Goal: Check status: Check status

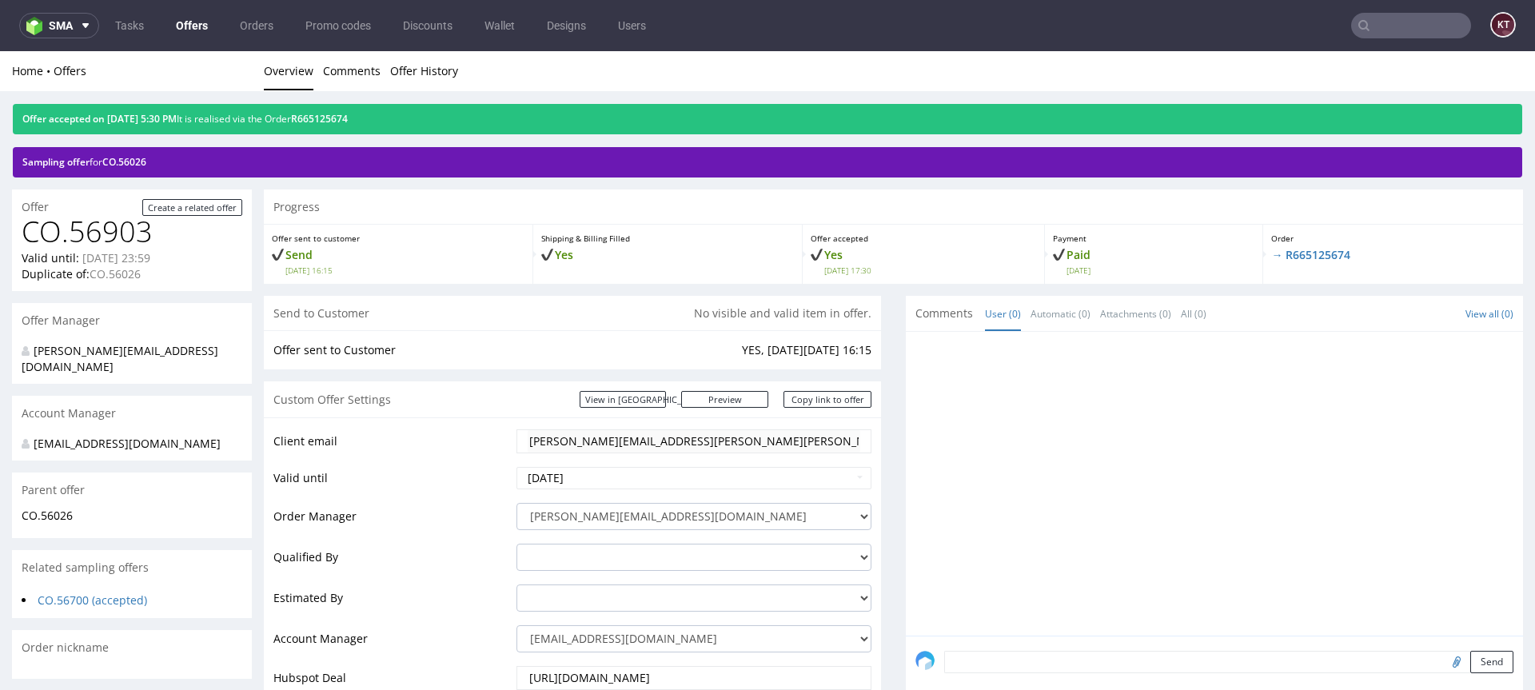
scroll to position [439, 0]
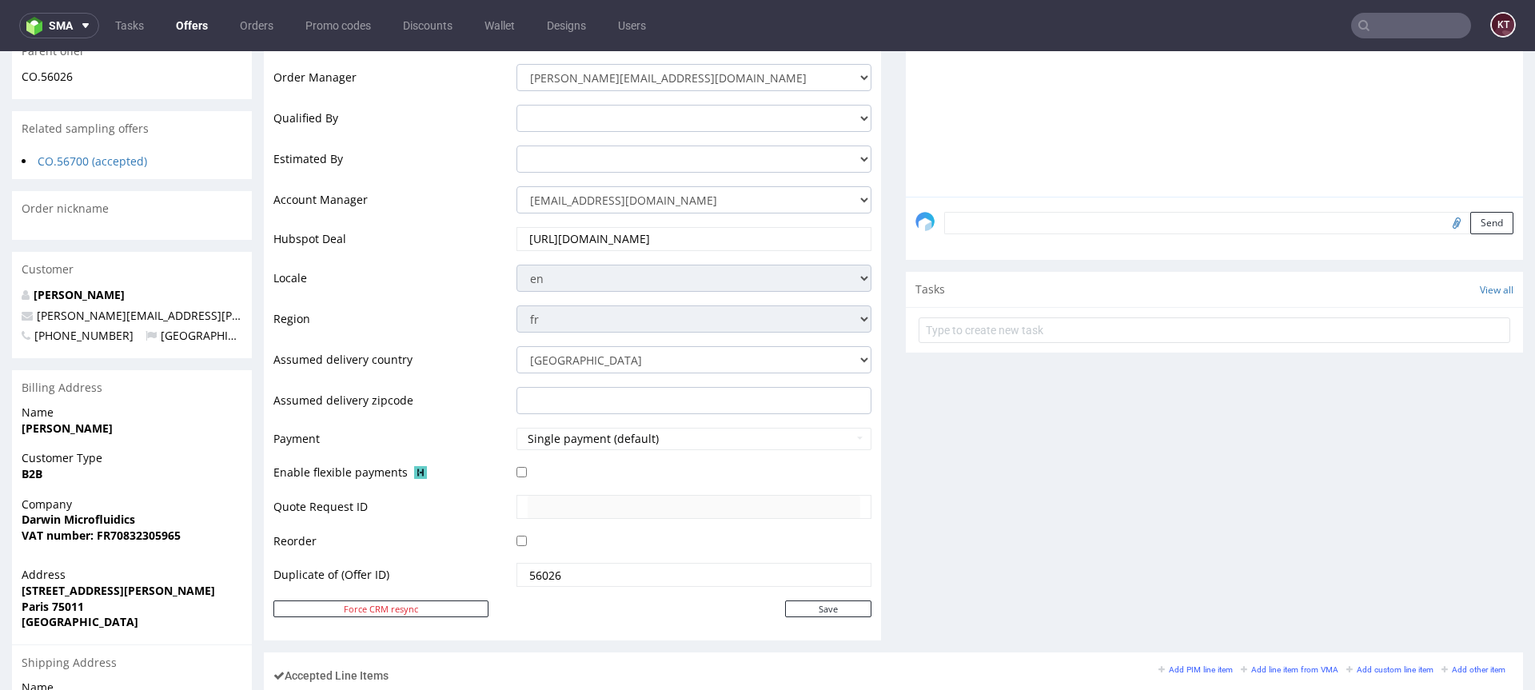
click at [990, 509] on div "Comments User (0) Automatic (0) Attachments (0) All (0) View all (0) Send Tasks…" at bounding box center [1214, 254] width 617 height 795
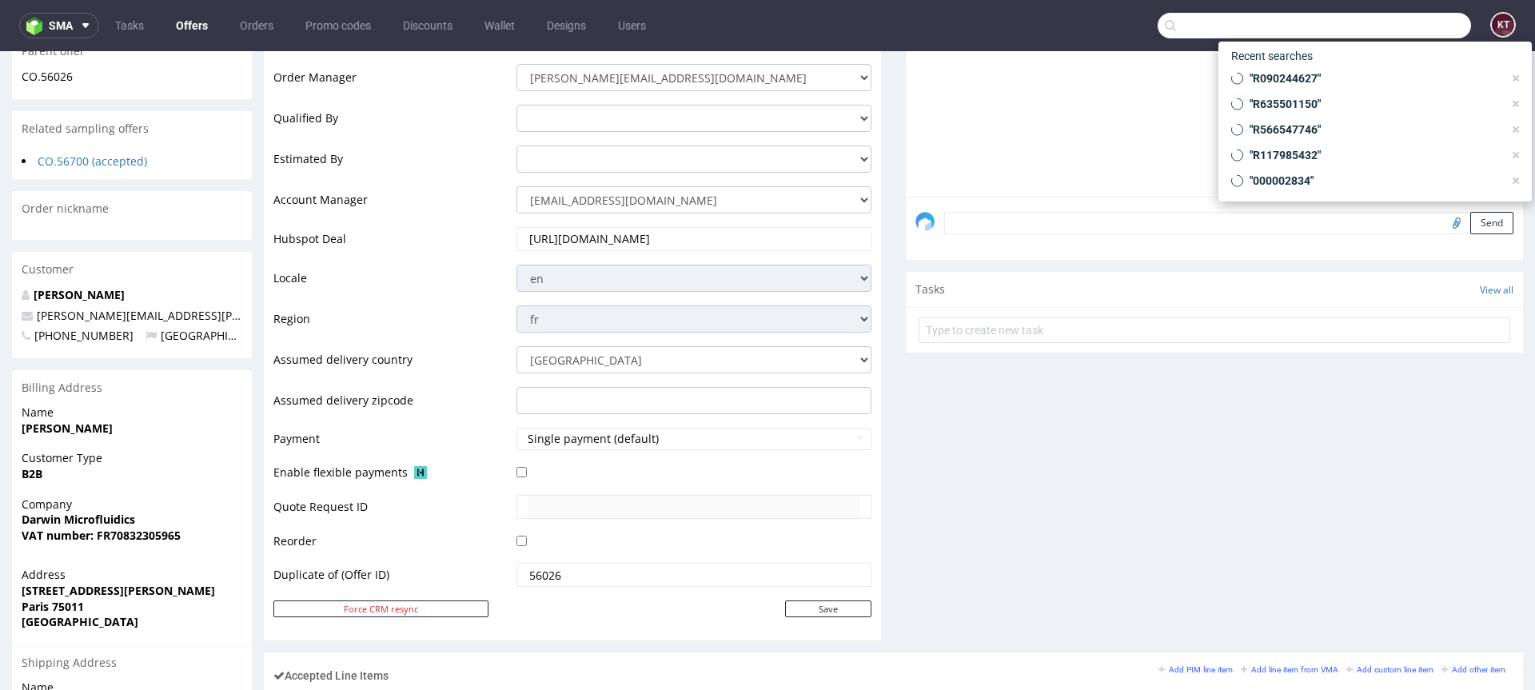
click at [1386, 17] on input "text" at bounding box center [1313, 26] width 313 height 26
paste input "R090244627"
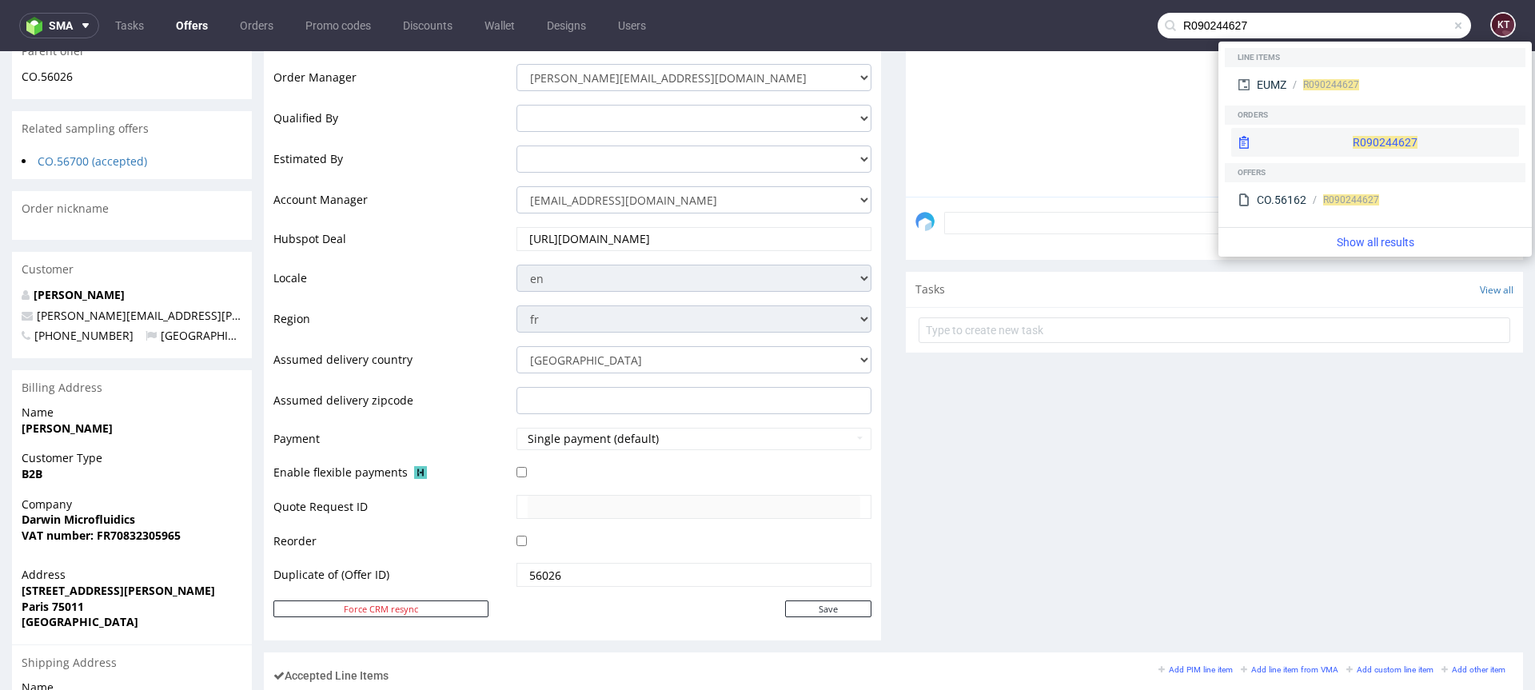
type input "R090244627"
click at [1325, 143] on div "R090244627" at bounding box center [1375, 142] width 288 height 29
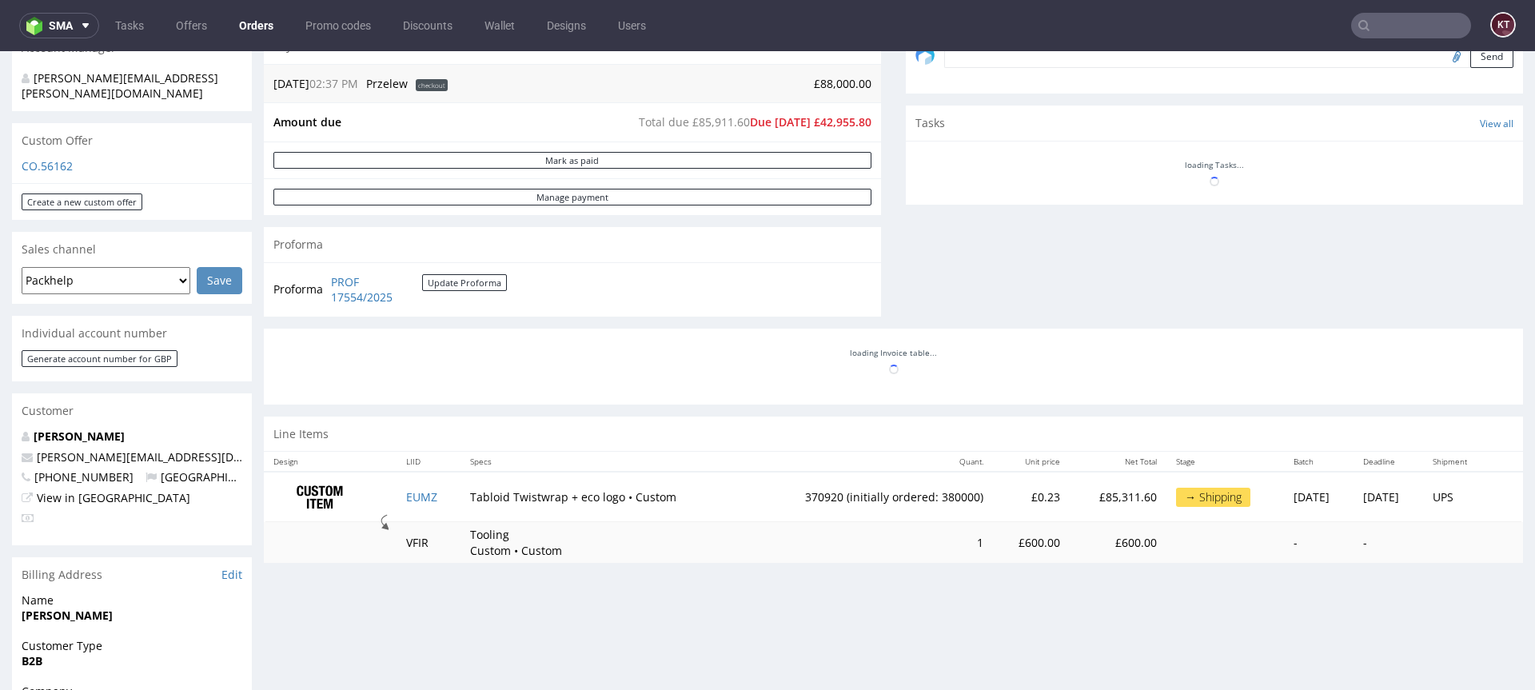
scroll to position [507, 0]
click at [620, 565] on div "Progress Payment Due Payment “Received” Email - Line Items 1 DTP - Production -…" at bounding box center [893, 85] width 1259 height 978
click at [787, 576] on div "Progress Payment Due Payment “Received” Email - Line Items 1 DTP - Production -…" at bounding box center [893, 351] width 1259 height 1510
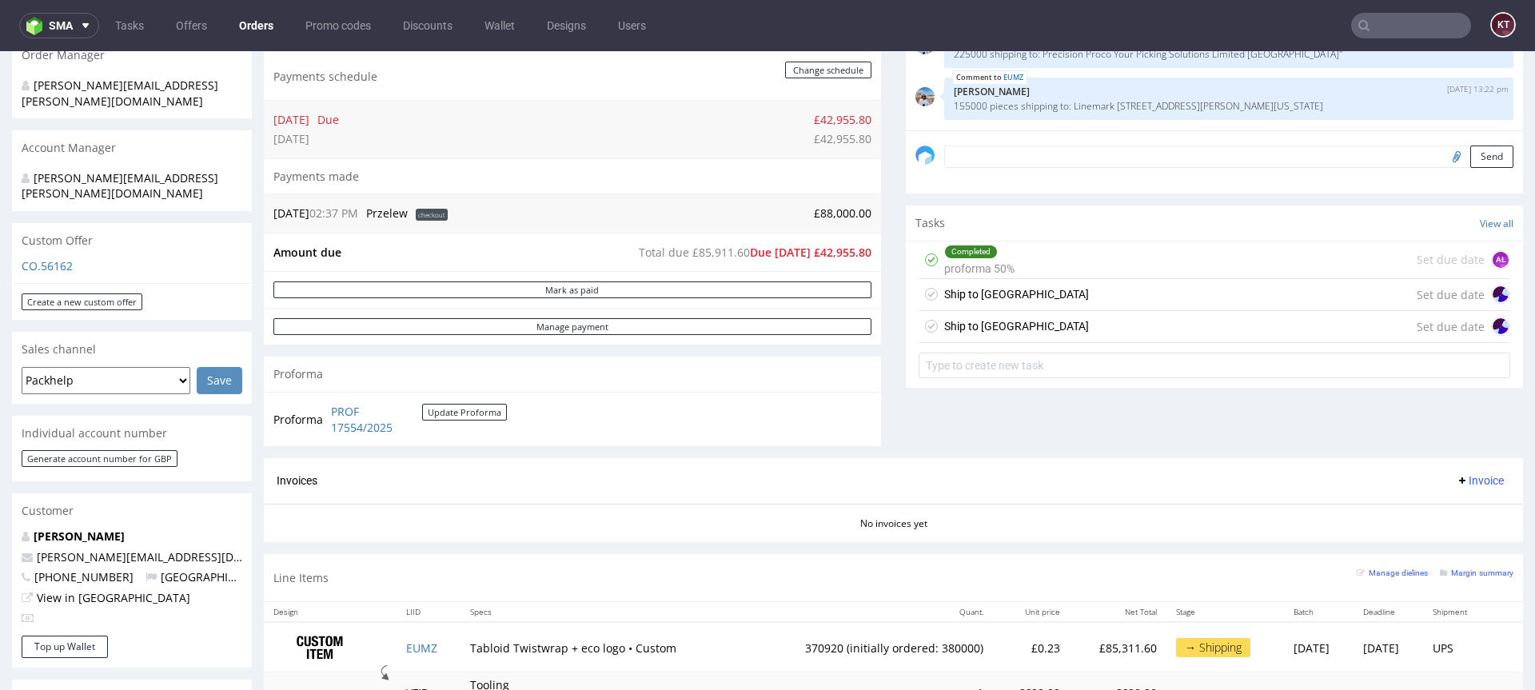
scroll to position [405, 0]
